Goal: Task Accomplishment & Management: Complete application form

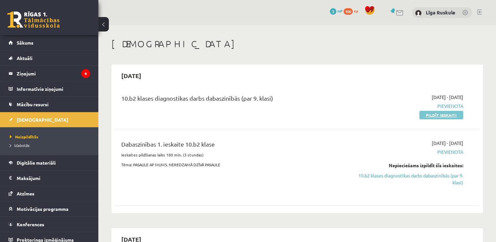
click at [436, 115] on link "Pildīt ieskaiti" at bounding box center [442, 115] width 44 height 9
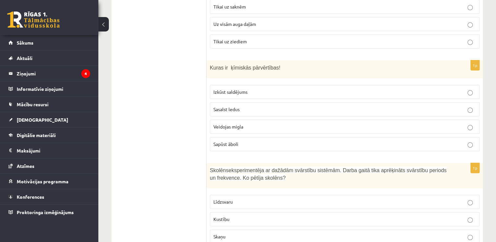
scroll to position [173, 0]
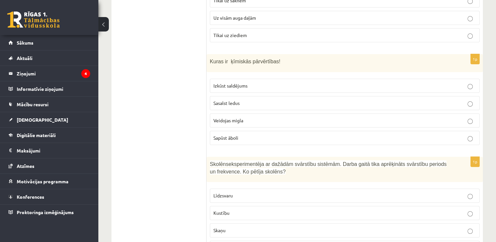
click at [257, 23] on label "Uz visām auga daļām" at bounding box center [345, 18] width 270 height 14
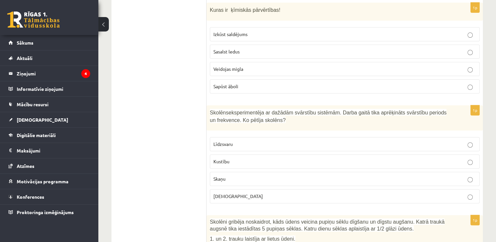
scroll to position [221, 0]
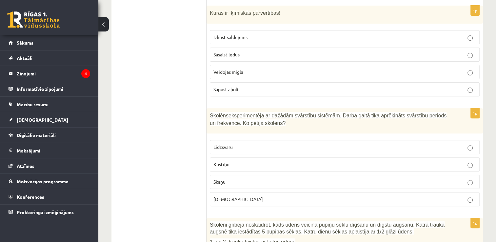
click at [228, 92] on label "Sapūst āboli" at bounding box center [345, 89] width 270 height 14
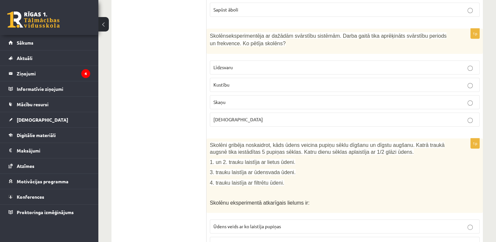
scroll to position [301, 0]
click at [223, 87] on label "Kustību" at bounding box center [345, 84] width 270 height 14
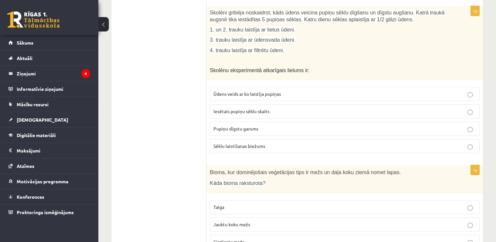
scroll to position [432, 0]
click at [245, 92] on p "Ūdens veids ar ko laistīja pupiņas" at bounding box center [345, 95] width 263 height 7
click at [328, 115] on label "Iesētais pupiņu sēklu skaits" at bounding box center [345, 112] width 270 height 14
click at [332, 129] on p "Pupiņu dīgstu garums" at bounding box center [345, 129] width 263 height 7
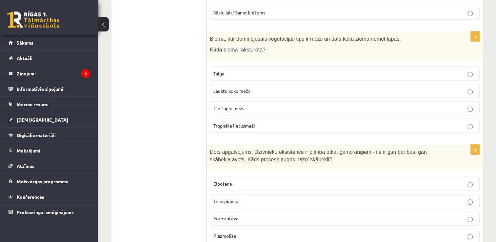
scroll to position [567, 0]
click at [327, 88] on p "Jauktu koku mežs" at bounding box center [345, 91] width 263 height 7
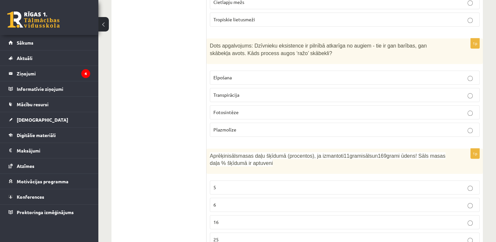
scroll to position [687, 0]
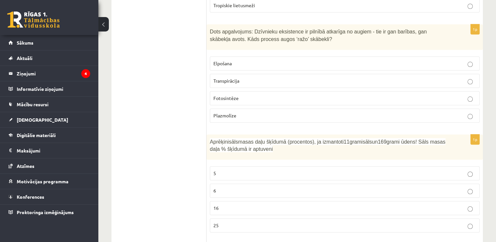
click at [326, 96] on p "Fotosintēze" at bounding box center [345, 98] width 263 height 7
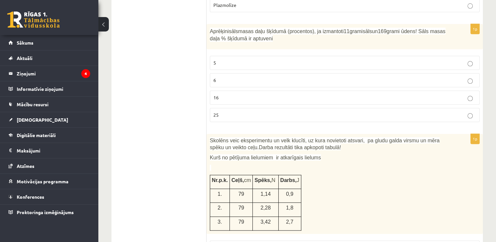
scroll to position [800, 0]
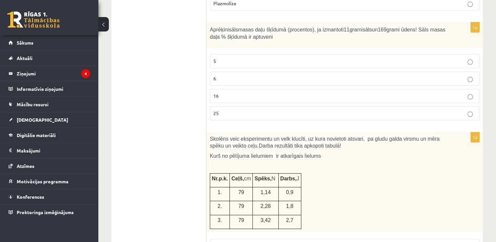
click at [321, 78] on label "6" at bounding box center [345, 79] width 270 height 14
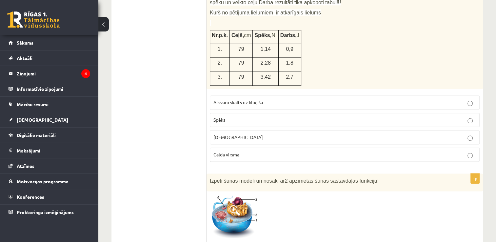
scroll to position [950, 0]
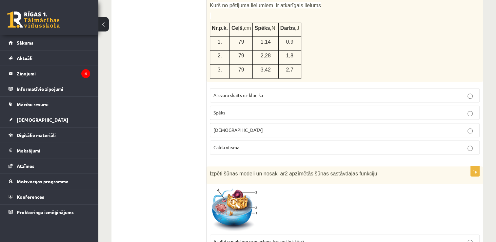
click at [340, 109] on p "Spēks" at bounding box center [345, 112] width 263 height 7
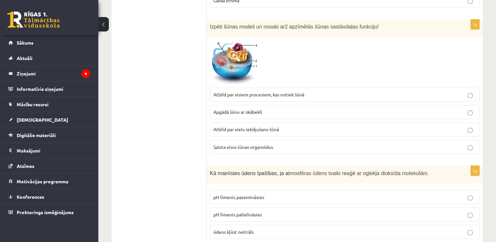
scroll to position [1094, 0]
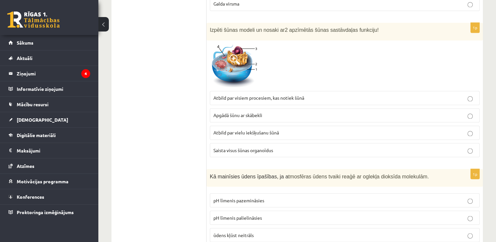
click at [273, 131] on label "Atbild par vielu iekšķušanu šūnā" at bounding box center [345, 133] width 270 height 14
click at [274, 112] on p "Apgādā šūnu ar skābekli" at bounding box center [345, 115] width 263 height 7
click at [282, 136] on fieldset "Atbild par visiem procesiem, kas notiek šūnā Apgādā šūnu ar skābekli Atbild par…" at bounding box center [345, 124] width 270 height 72
click at [472, 130] on label "Atbild par vielu iekšķušanu šūnā" at bounding box center [345, 133] width 270 height 14
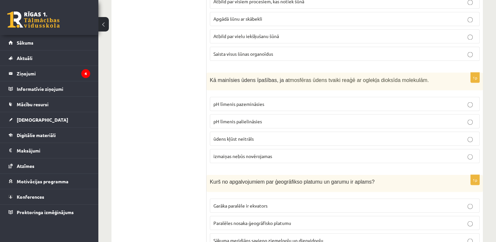
scroll to position [1191, 0]
click at [333, 99] on p "pH līmenis pazemināsies" at bounding box center [345, 102] width 263 height 7
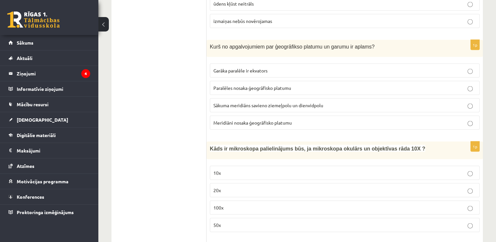
scroll to position [1322, 0]
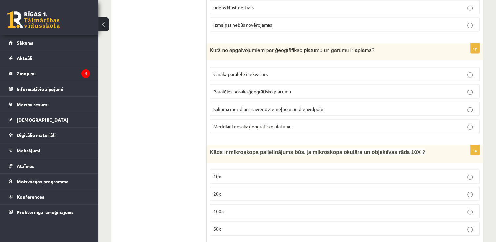
click at [338, 123] on label "Meridiāni nosaka ģeogrāfisko platumu" at bounding box center [345, 126] width 270 height 14
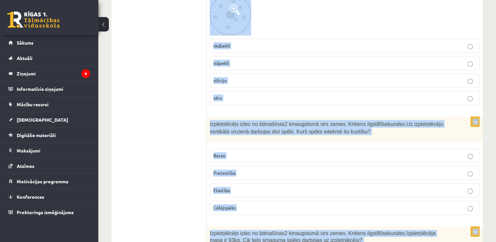
scroll to position [3088, 0]
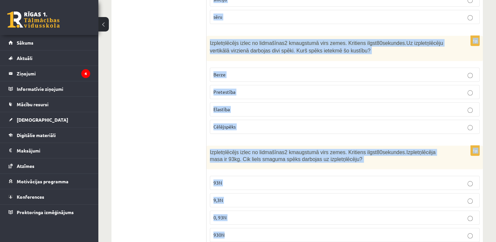
drag, startPoint x: 208, startPoint y: 30, endPoint x: 257, endPoint y: 259, distance: 234.4
copy form "Kāds ir mikroskopa palielinājums būs, ja mikroskopa okulārs un objektīvas rāda …"
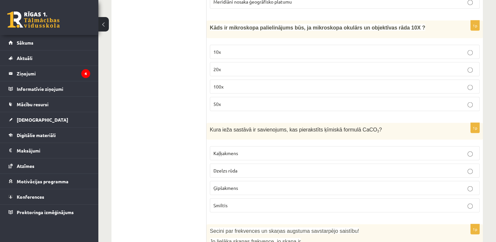
scroll to position [1447, 0]
click at [304, 83] on p "100x" at bounding box center [345, 86] width 263 height 7
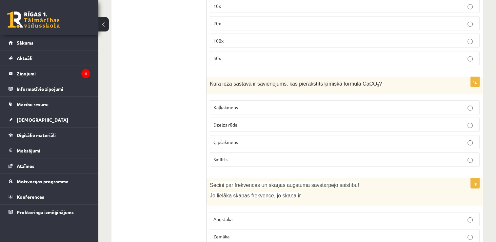
scroll to position [1504, 0]
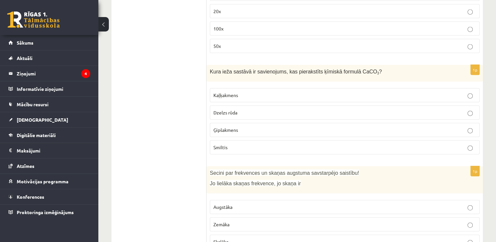
click at [260, 92] on p "Kaļķakmens" at bounding box center [345, 95] width 263 height 7
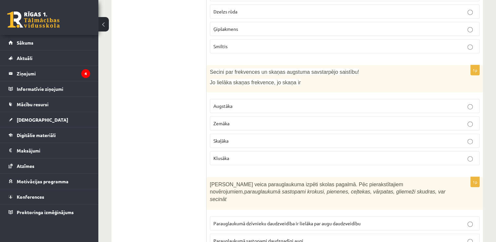
scroll to position [1608, 0]
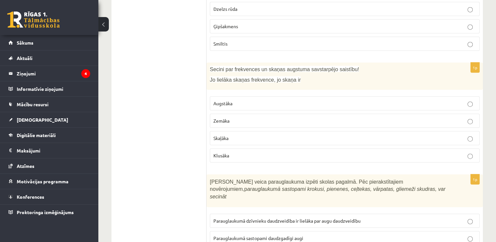
click at [228, 100] on span "Augstāka" at bounding box center [223, 103] width 19 height 6
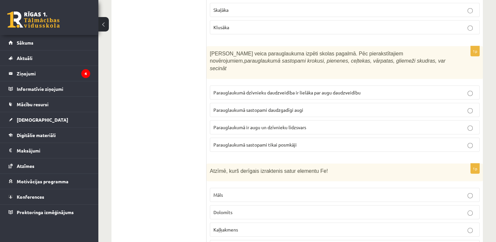
scroll to position [1737, 0]
click at [241, 124] on p "Parauglaukumā ir augu un dzīvnieku līdzsvars" at bounding box center [345, 127] width 263 height 7
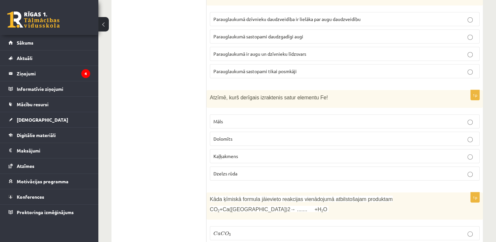
scroll to position [1811, 0]
click at [257, 169] on p "Dzelzs rūda" at bounding box center [345, 172] width 263 height 7
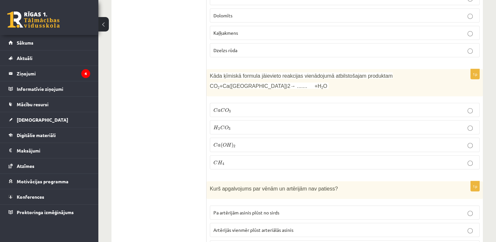
scroll to position [1934, 0]
click at [277, 106] on p "C a C O 3 C a C O 3" at bounding box center [345, 109] width 263 height 7
click at [270, 140] on p "C a ( O H ) 2 C a ( O H ) 2" at bounding box center [345, 143] width 263 height 7
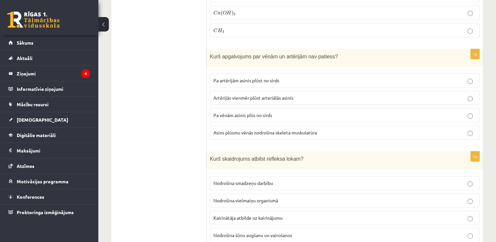
scroll to position [2067, 0]
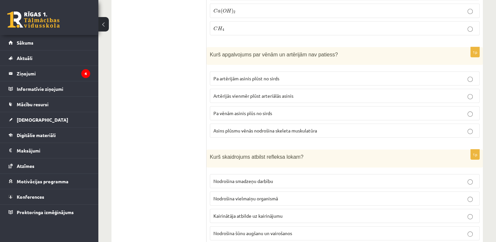
click at [247, 110] on span "Pa vēnām asinis plūs no sirds" at bounding box center [243, 113] width 59 height 6
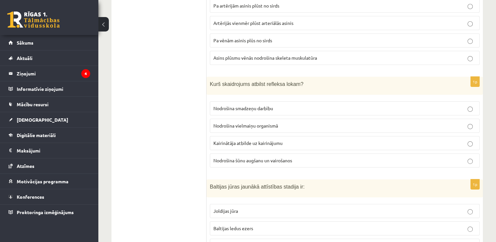
scroll to position [2142, 0]
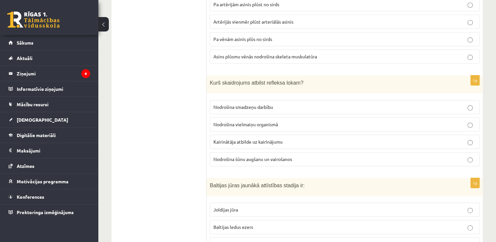
click at [249, 139] on span "Kairinātāja atbilde uz kairinājumu" at bounding box center [248, 142] width 69 height 6
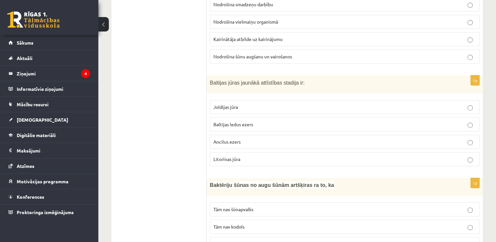
scroll to position [2254, 0]
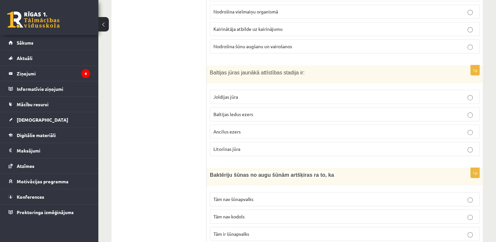
click at [246, 146] on p "Litorīnas jūra" at bounding box center [345, 149] width 263 height 7
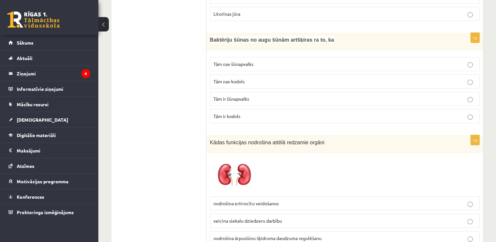
scroll to position [2390, 0]
click at [245, 78] on span "Tām nav kodols" at bounding box center [229, 81] width 31 height 6
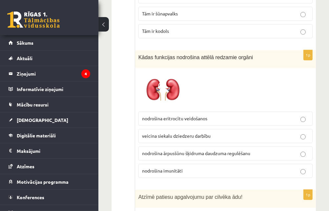
scroll to position [2599, 0]
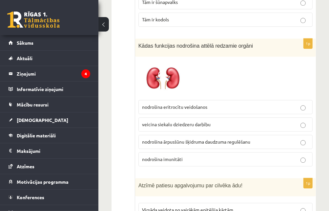
click at [159, 100] on label "nodrošina eritrocītu veidošanos" at bounding box center [225, 107] width 174 height 14
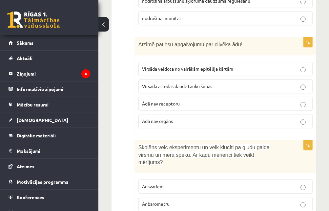
scroll to position [2742, 0]
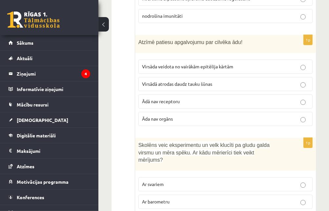
click at [188, 63] on span "Virsāda veidota no vairākām epitēlija kārtām" at bounding box center [187, 66] width 91 height 6
click at [186, 77] on label "Virsādā atrodas daudz tauku šūnas" at bounding box center [225, 84] width 174 height 14
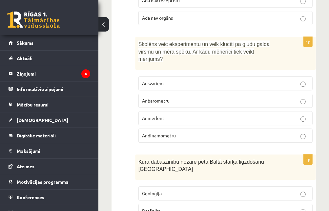
scroll to position [2838, 0]
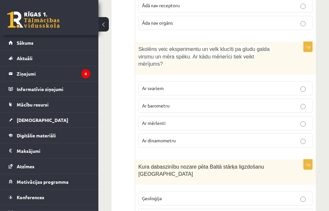
click at [167, 137] on span "Ar dinamometru" at bounding box center [159, 140] width 34 height 6
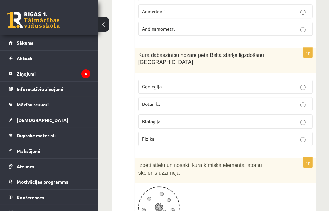
scroll to position [2951, 0]
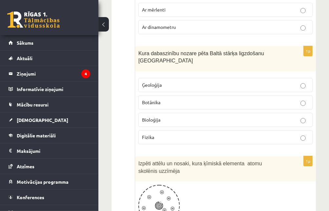
click at [155, 116] on span "Bioloģija" at bounding box center [151, 119] width 18 height 6
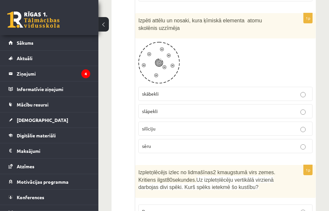
scroll to position [3096, 0]
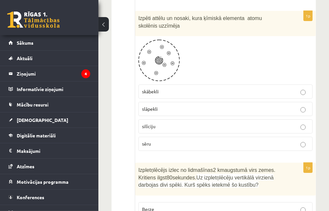
click at [171, 88] on p "skābekli" at bounding box center [225, 91] width 167 height 7
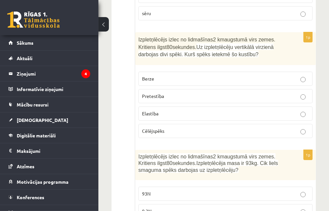
scroll to position [3227, 0]
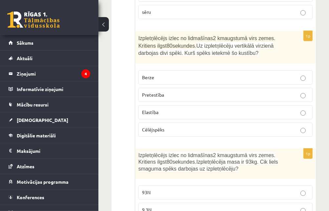
click at [167, 91] on p "Pretestība" at bounding box center [225, 94] width 167 height 7
click at [176, 70] on label "Berze" at bounding box center [225, 77] width 174 height 14
click at [176, 91] on p "Pretestība" at bounding box center [225, 94] width 167 height 7
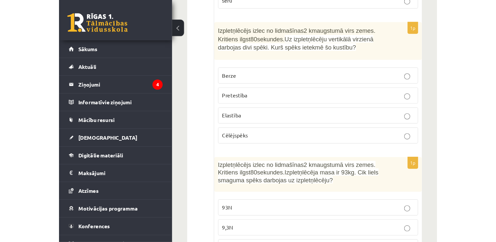
scroll to position [3088, 0]
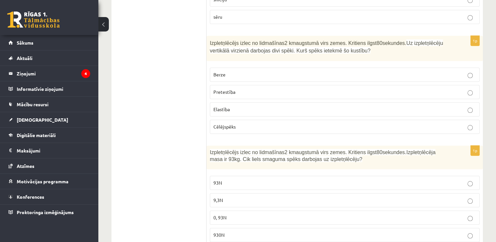
click at [312, 232] on p "930N" at bounding box center [345, 235] width 263 height 7
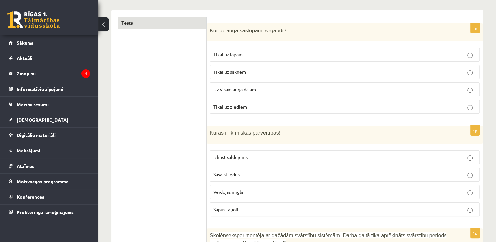
scroll to position [0, 0]
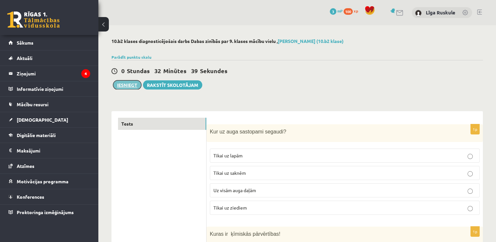
click at [135, 82] on button "Iesniegt" at bounding box center [127, 84] width 28 height 9
click at [126, 83] on button "Iesniegt" at bounding box center [127, 84] width 28 height 9
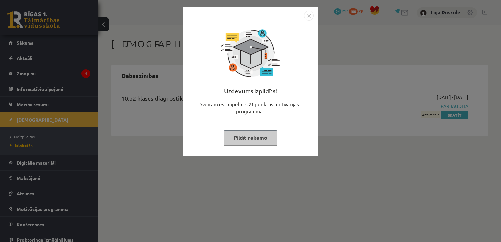
click at [309, 15] on img "Close" at bounding box center [309, 16] width 10 height 10
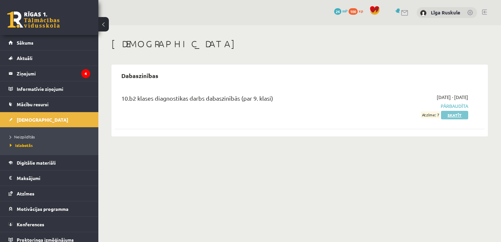
click at [450, 118] on link "Skatīt" at bounding box center [454, 115] width 27 height 9
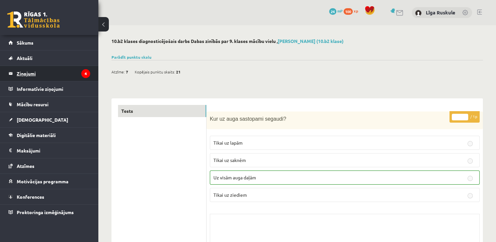
click at [70, 79] on legend "Ziņojumi 4" at bounding box center [53, 73] width 73 height 15
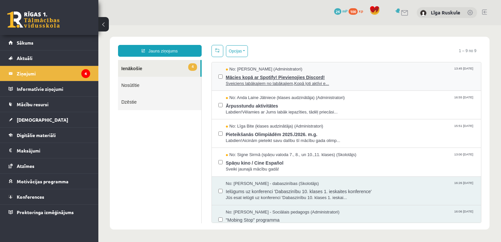
click at [257, 83] on span "Sveiciens labākajiem no labākajiem,Kopā ļoti aktīvi e..." at bounding box center [350, 84] width 249 height 6
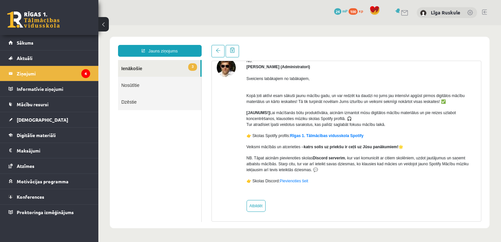
scroll to position [33, 0]
click at [46, 73] on legend "Ziņojumi 4" at bounding box center [53, 73] width 73 height 15
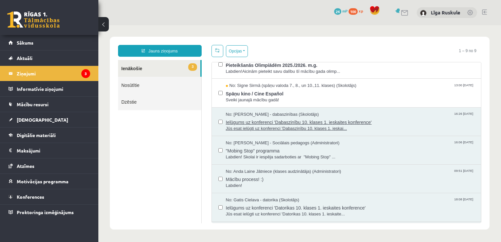
scroll to position [71, 0]
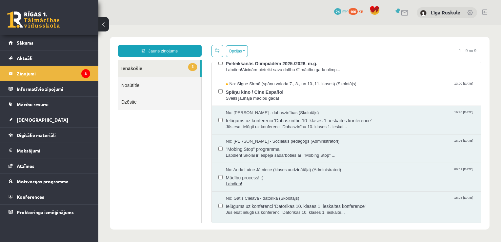
click at [251, 173] on span "Mācību process! :)" at bounding box center [350, 177] width 249 height 8
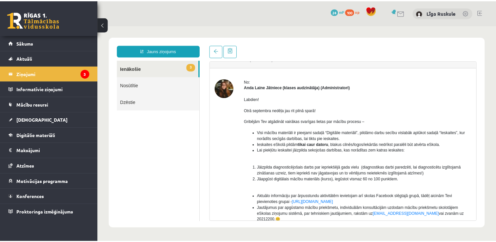
scroll to position [0, 0]
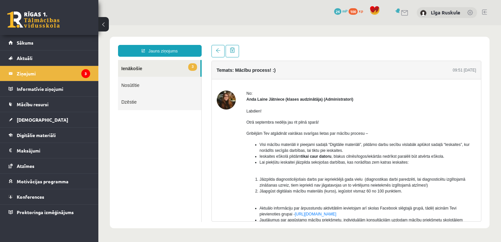
click at [255, 178] on ol "Jāizpilda diagnosticējošais darbs par iepriekšējā gada vielu (diagnostikas darb…" at bounding box center [362, 189] width 230 height 24
click at [47, 133] on span "Digitālie materiāli" at bounding box center [36, 135] width 39 height 6
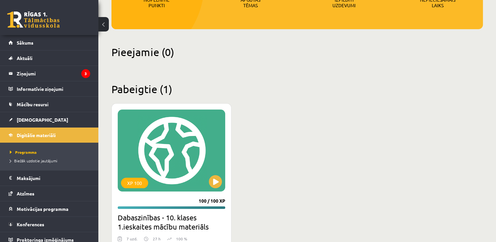
scroll to position [151, 0]
